Goal: Task Accomplishment & Management: Manage account settings

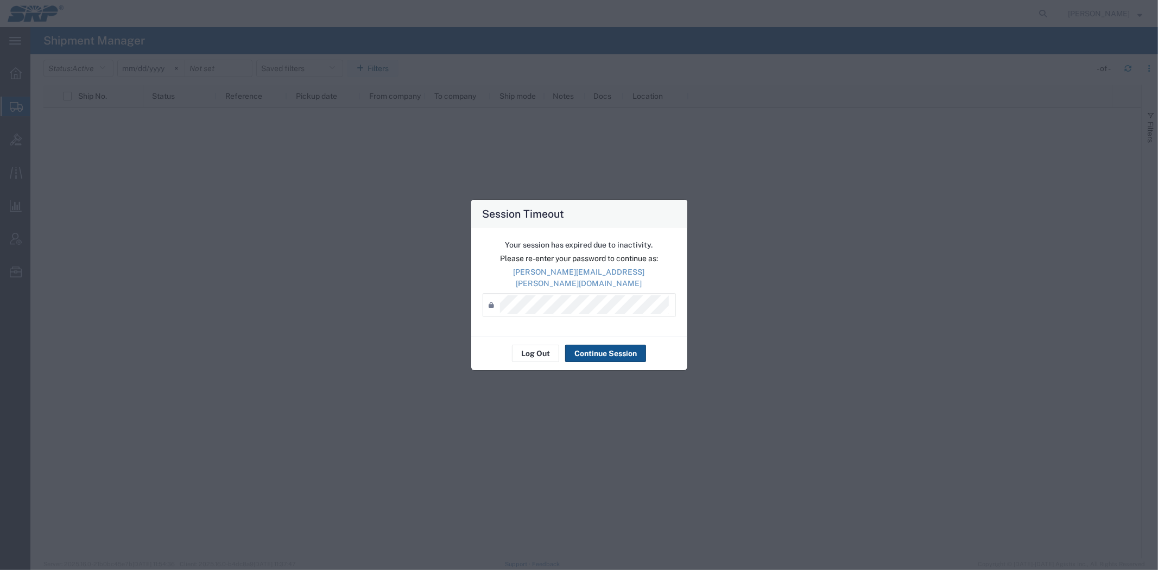
drag, startPoint x: 118, startPoint y: 225, endPoint x: 188, endPoint y: 45, distance: 193.4
click at [118, 225] on div "Session Timeout Your session has expired due to inactivity. Please re-enter you…" at bounding box center [579, 285] width 1158 height 570
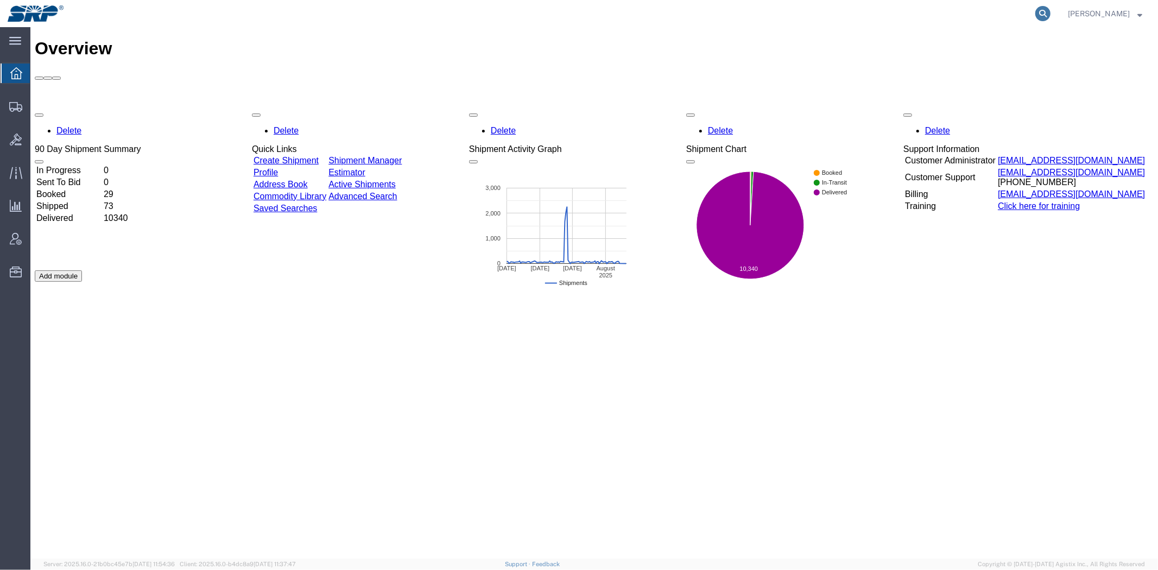
click at [1036, 12] on icon at bounding box center [1043, 13] width 15 height 15
click at [974, 11] on input "search" at bounding box center [870, 14] width 330 height 26
paste input "56330096"
type input "56330096"
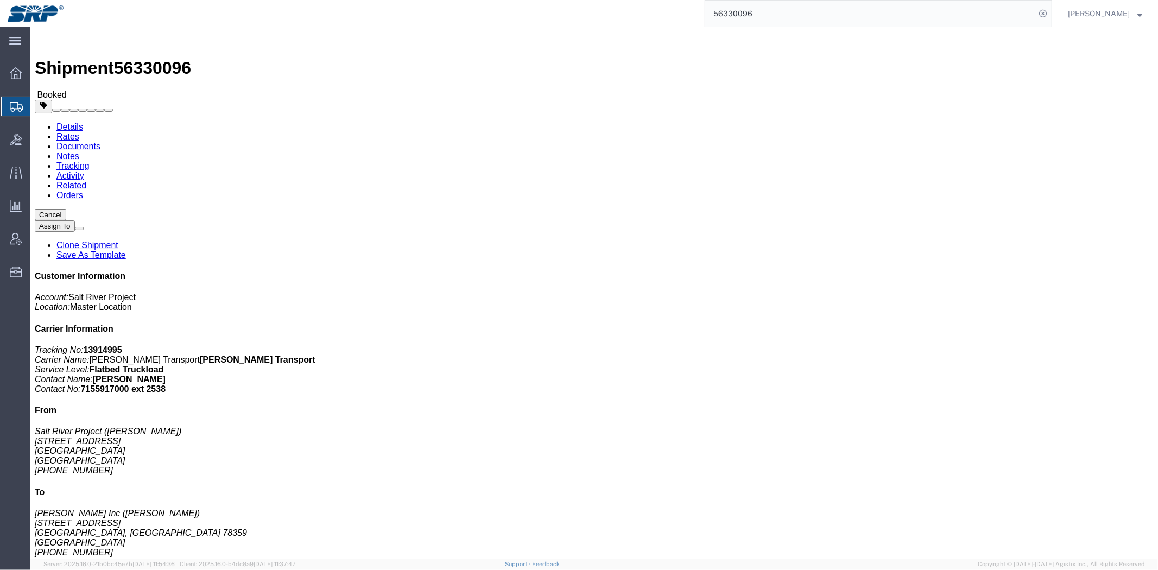
click link "Rates"
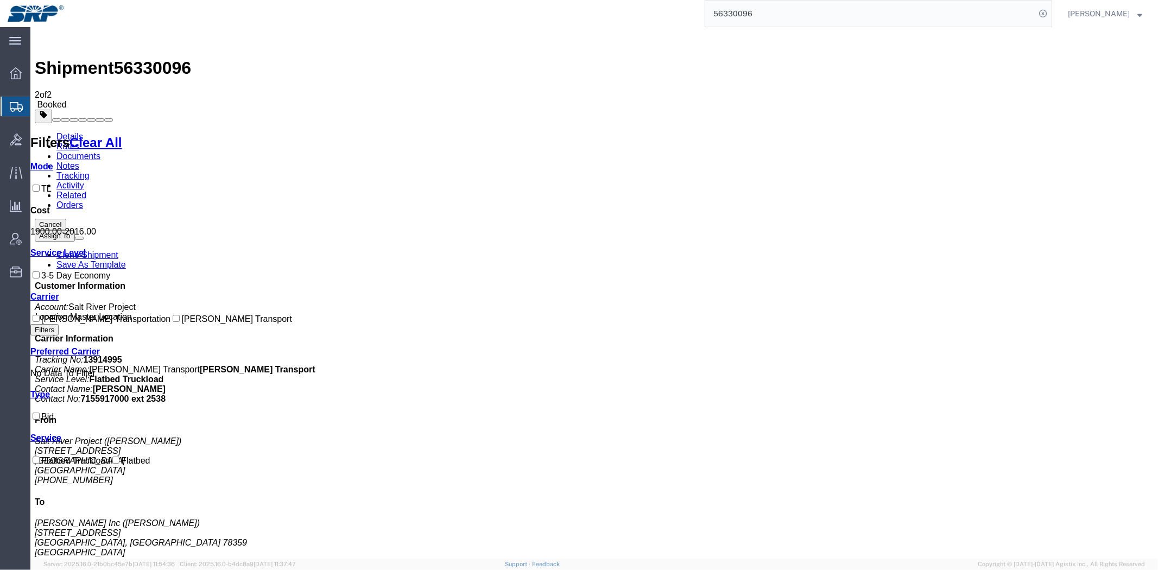
click at [79, 161] on link "Notes" at bounding box center [67, 165] width 23 height 9
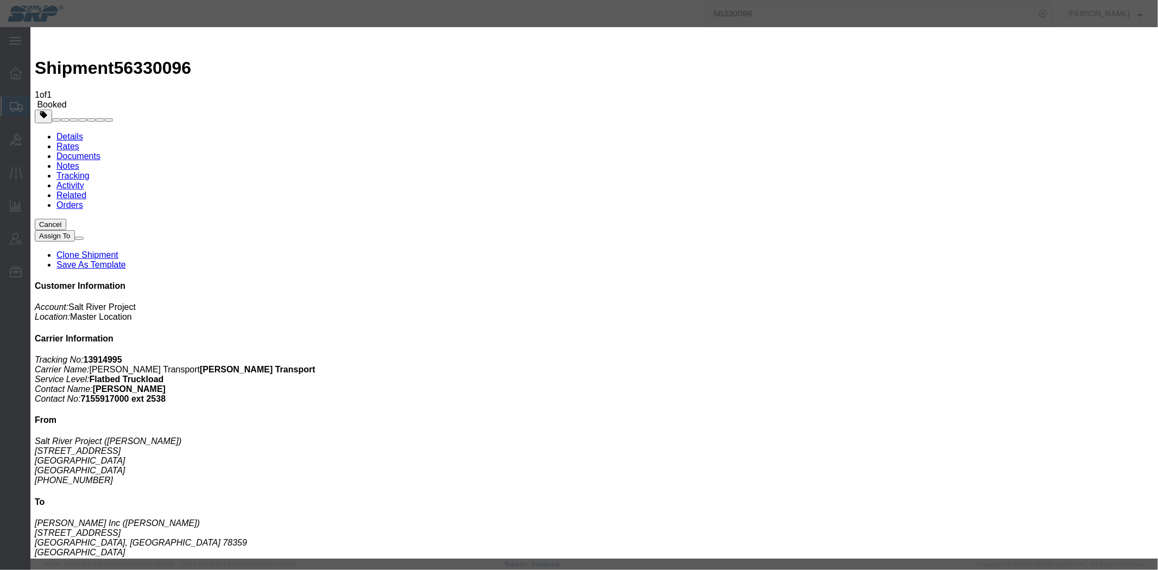
select select "INVOICE_NOTES"
select select "PRIVATE_TO_ACCOUNT"
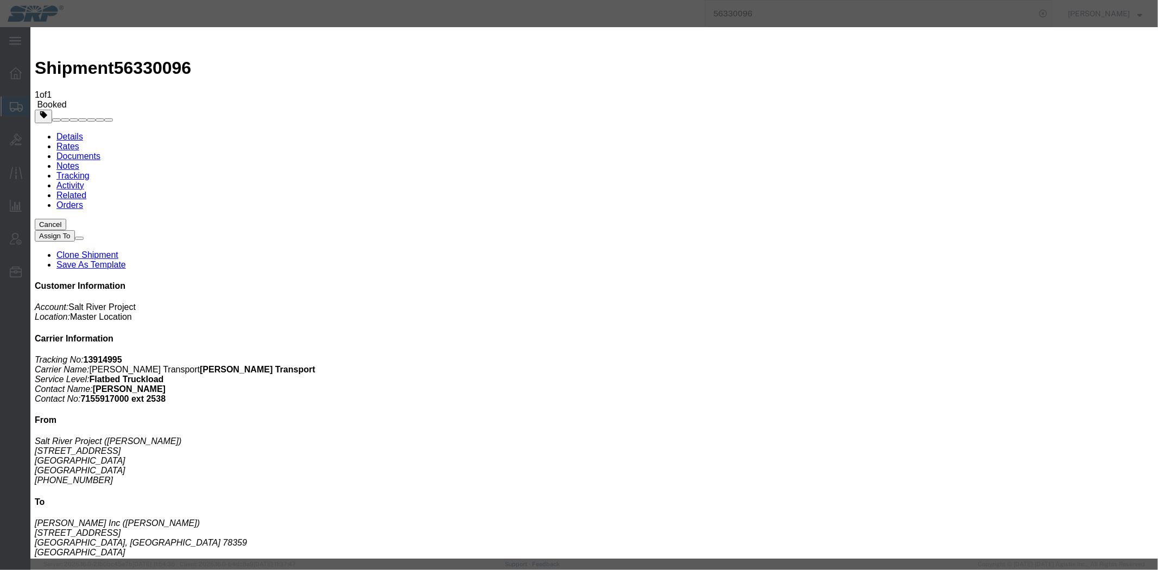
paste textarea "11358906"
type textarea "11358906 $1900"
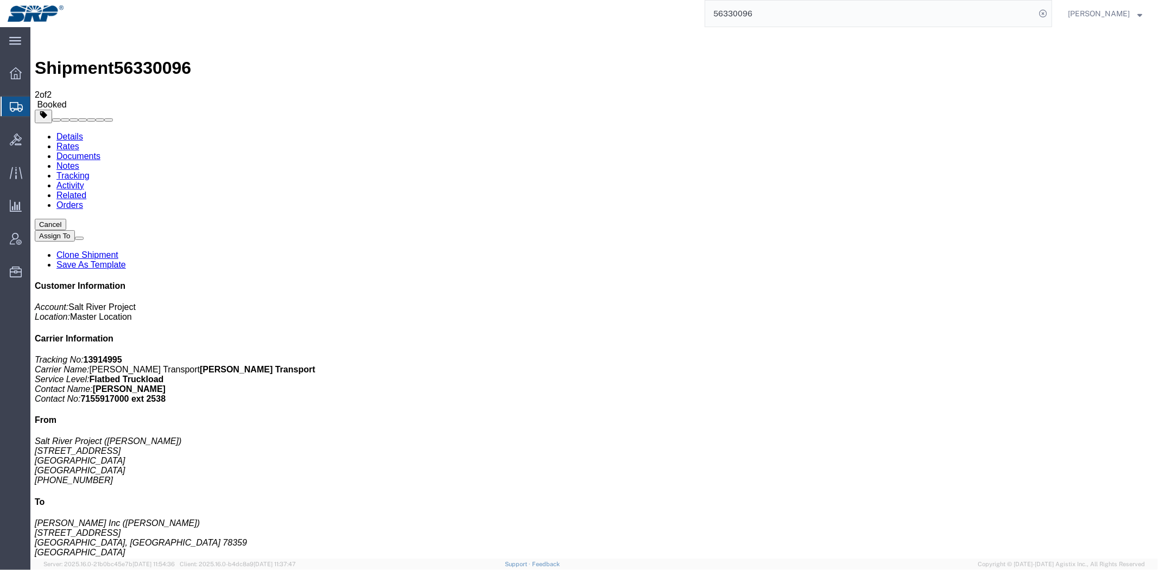
click at [70, 131] on link "Details" at bounding box center [69, 135] width 27 height 9
click b "4500343908"
click link "Tracking"
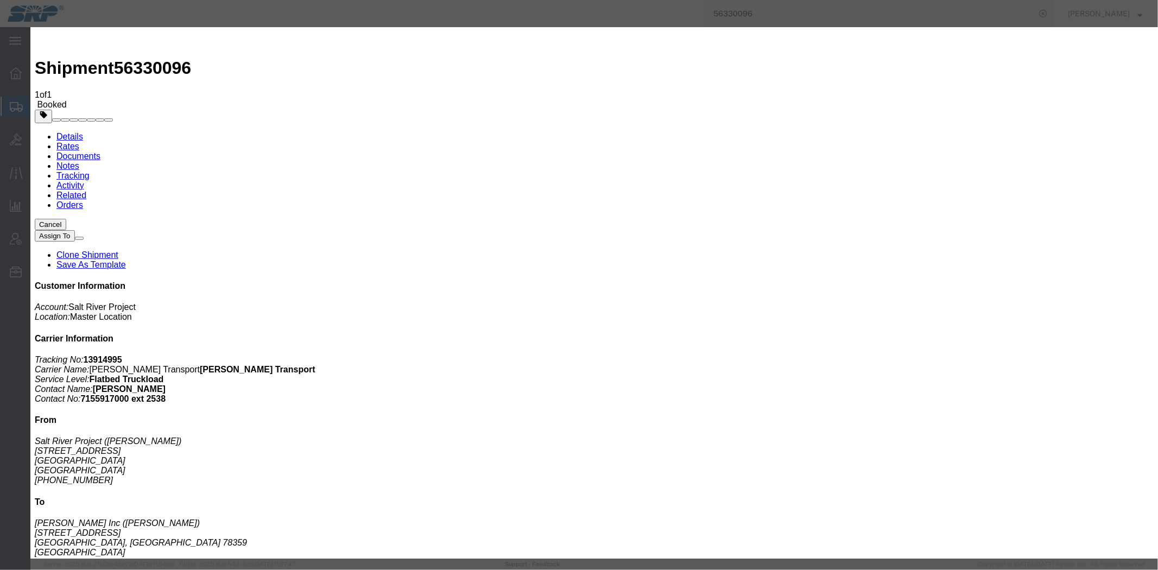
type input "08/14/2025"
type input "3:00 PM"
drag, startPoint x: 416, startPoint y: 155, endPoint x: 427, endPoint y: 163, distance: 12.8
select select "DELIVRED"
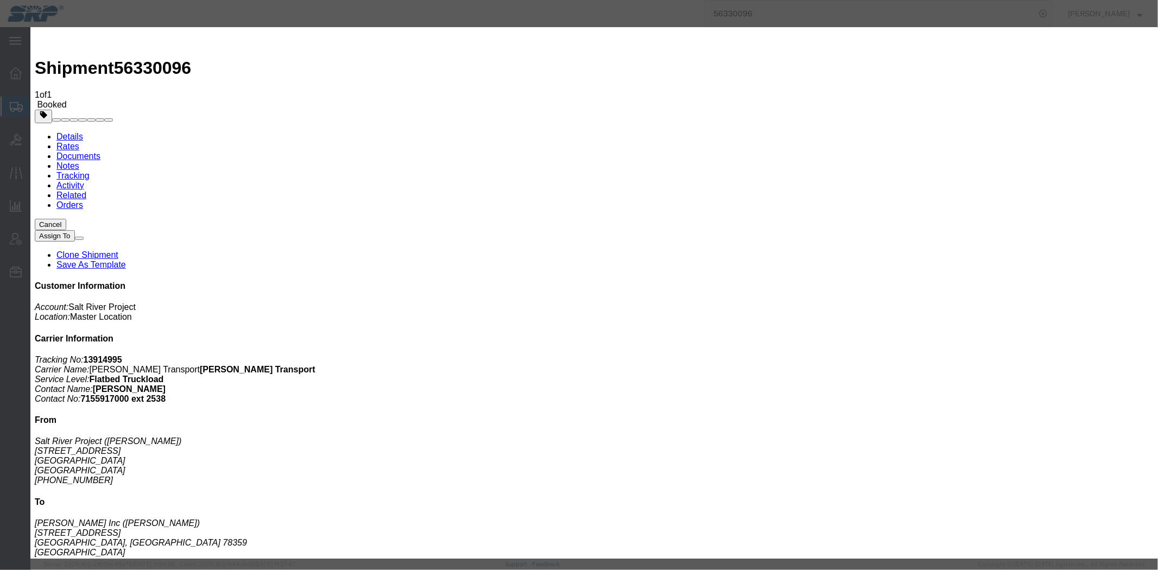
type input "08/01/2025"
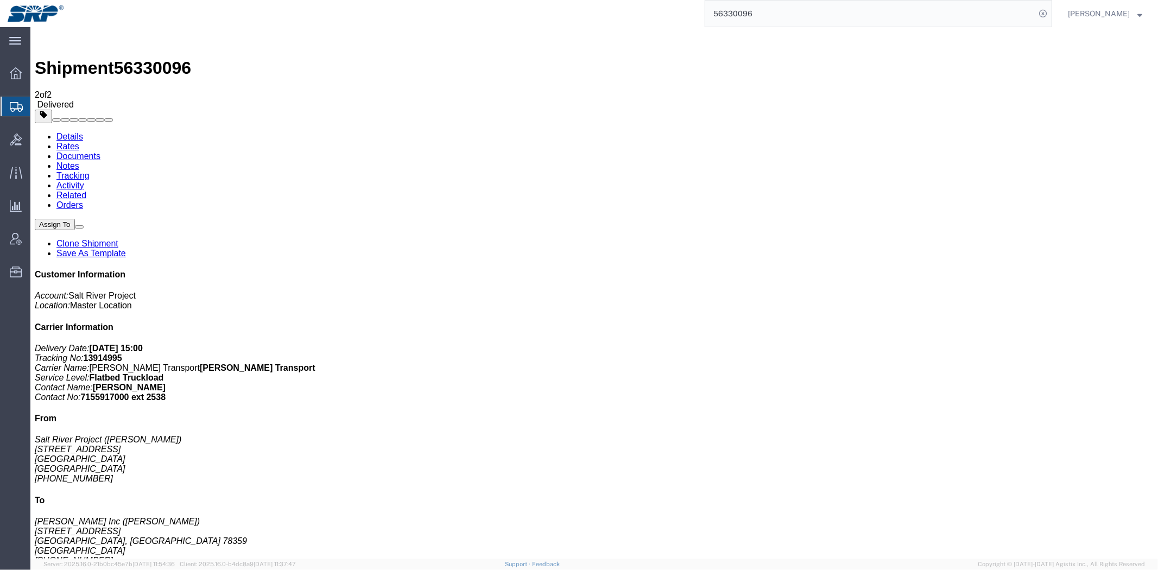
drag, startPoint x: 62, startPoint y: 129, endPoint x: 73, endPoint y: 128, distance: 10.4
click at [0, 0] on span "Shipment Manager" at bounding box center [0, 0] width 0 height 0
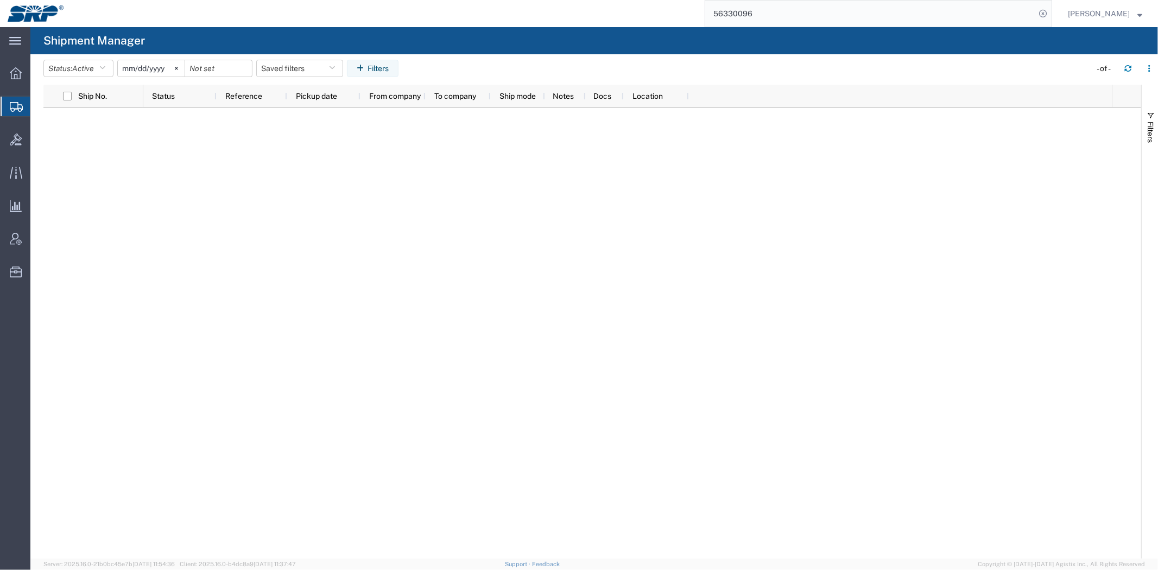
drag, startPoint x: 62, startPoint y: 129, endPoint x: 73, endPoint y: 132, distance: 11.3
click at [0, 0] on span "Shipment Manager" at bounding box center [0, 0] width 0 height 0
